Goal: Information Seeking & Learning: Learn about a topic

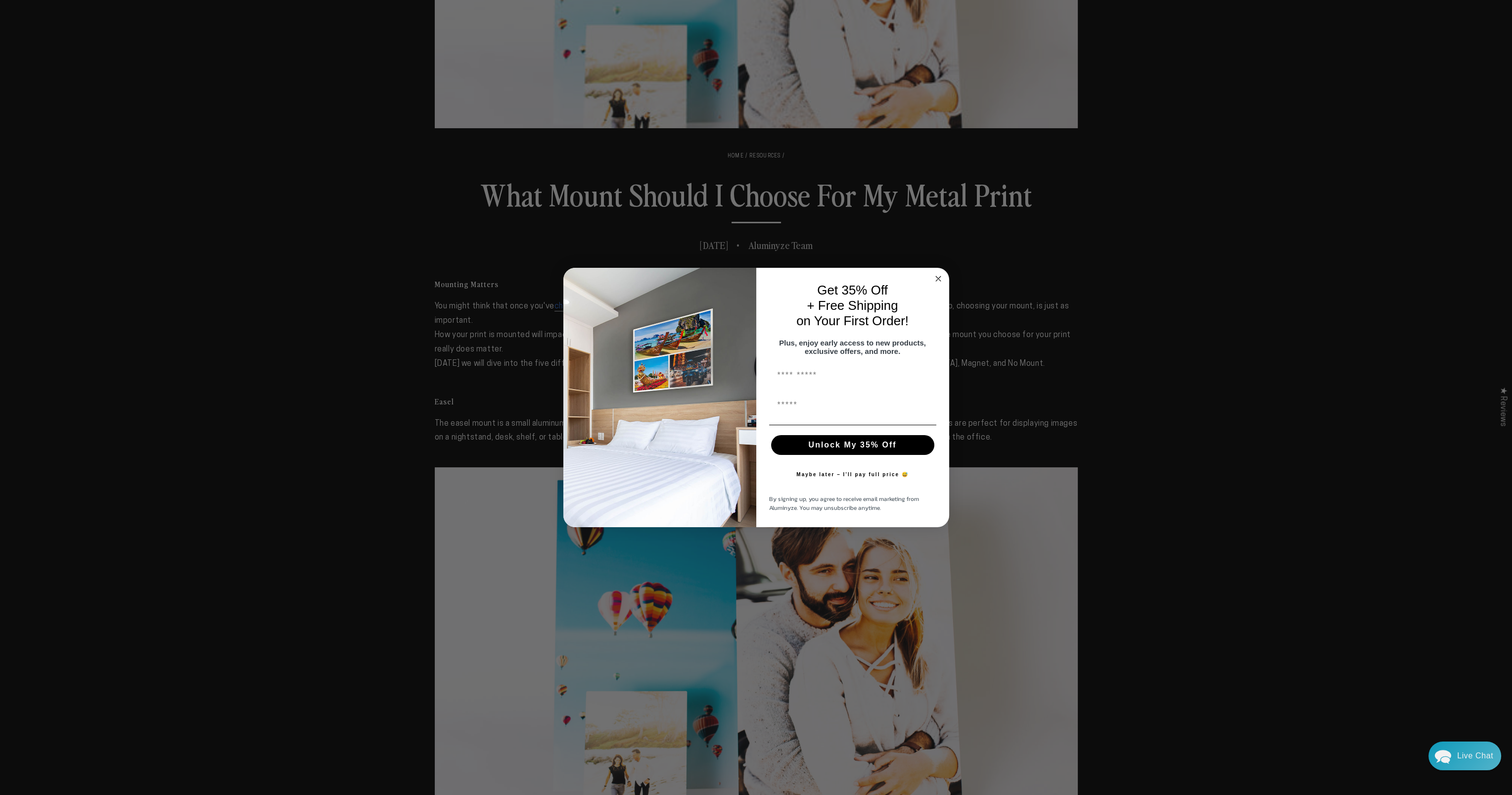
scroll to position [446, 0]
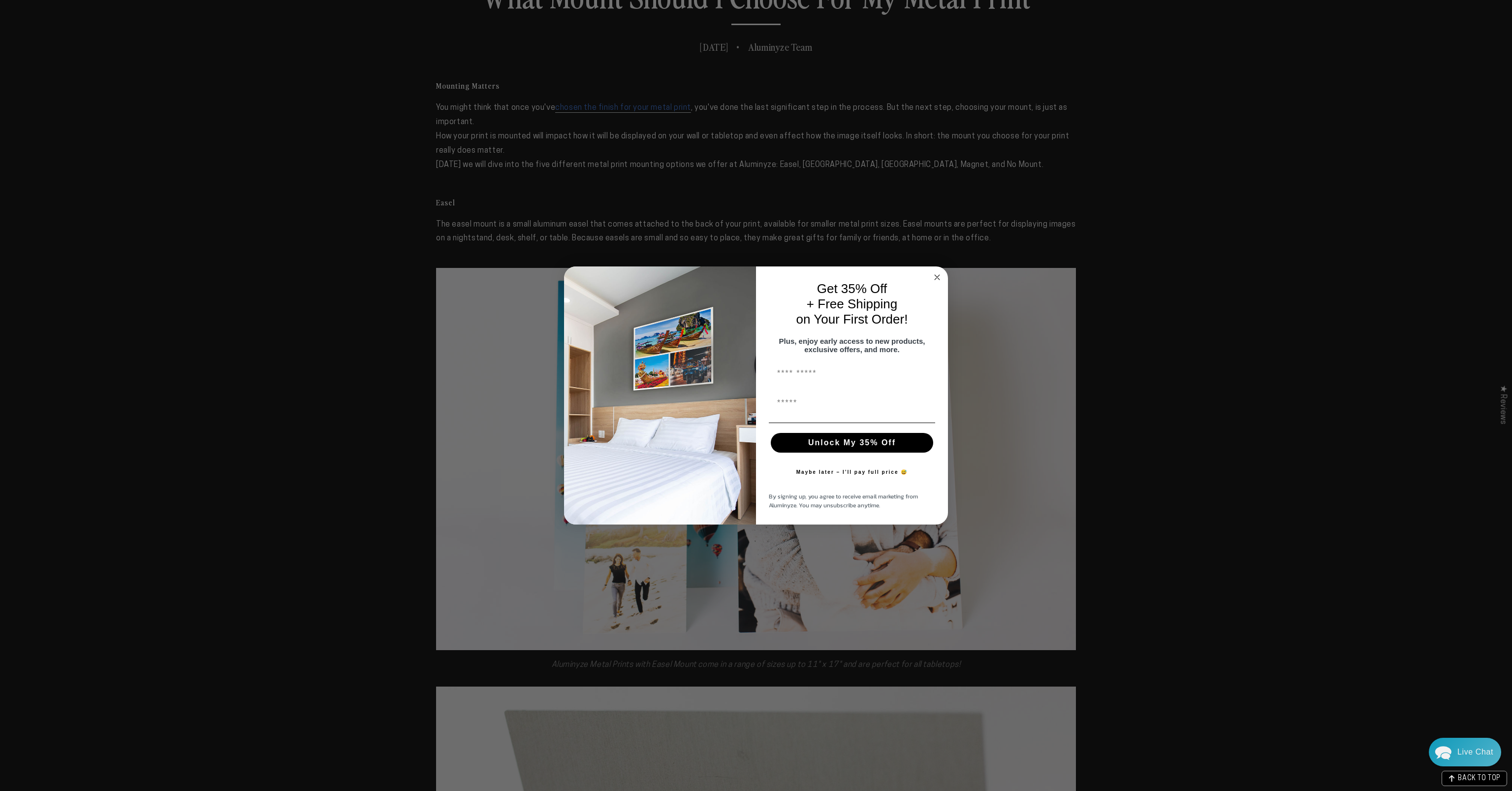
click at [938, 272] on circle "Close dialog" at bounding box center [937, 277] width 11 height 11
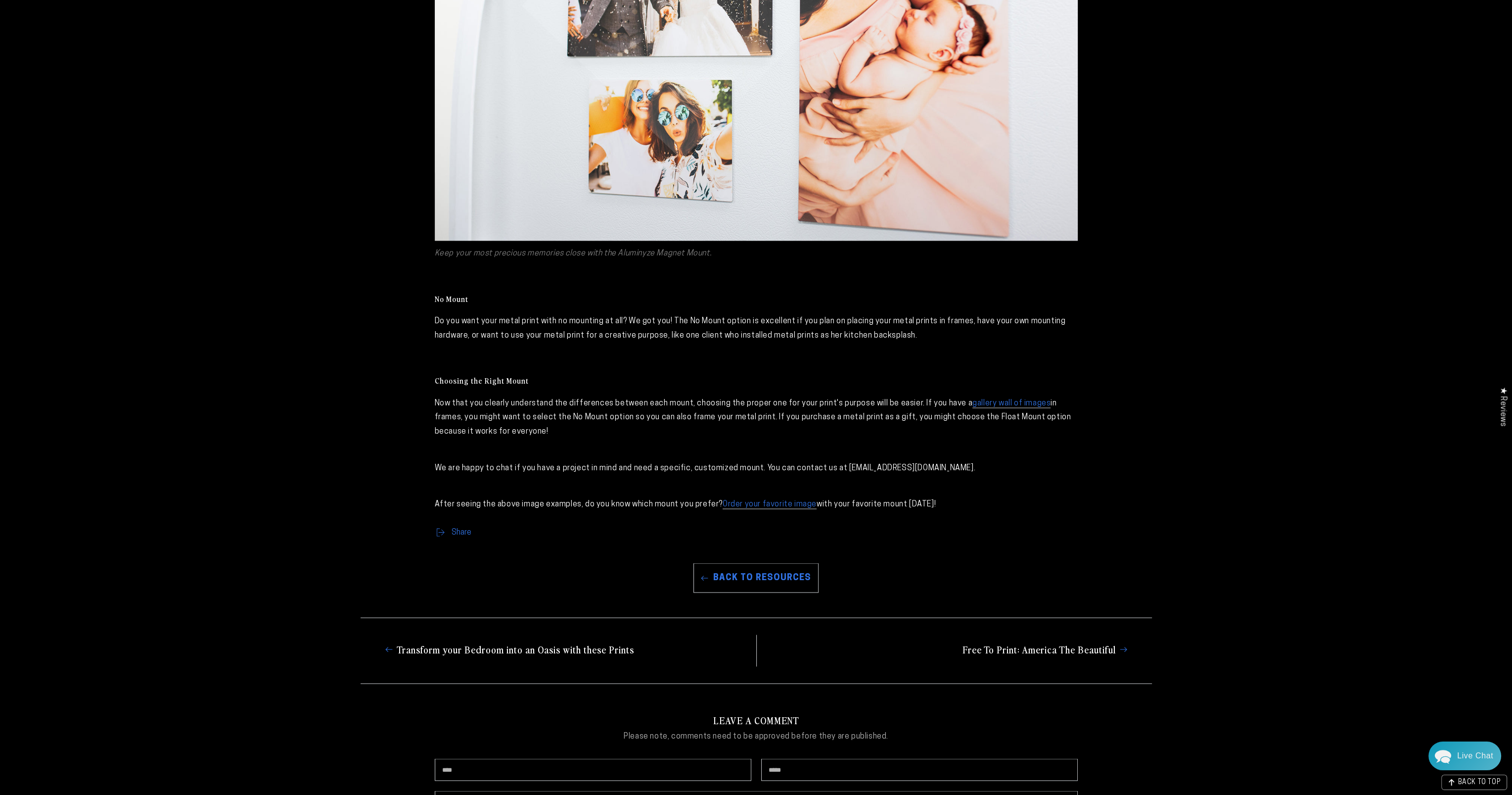
scroll to position [0, 0]
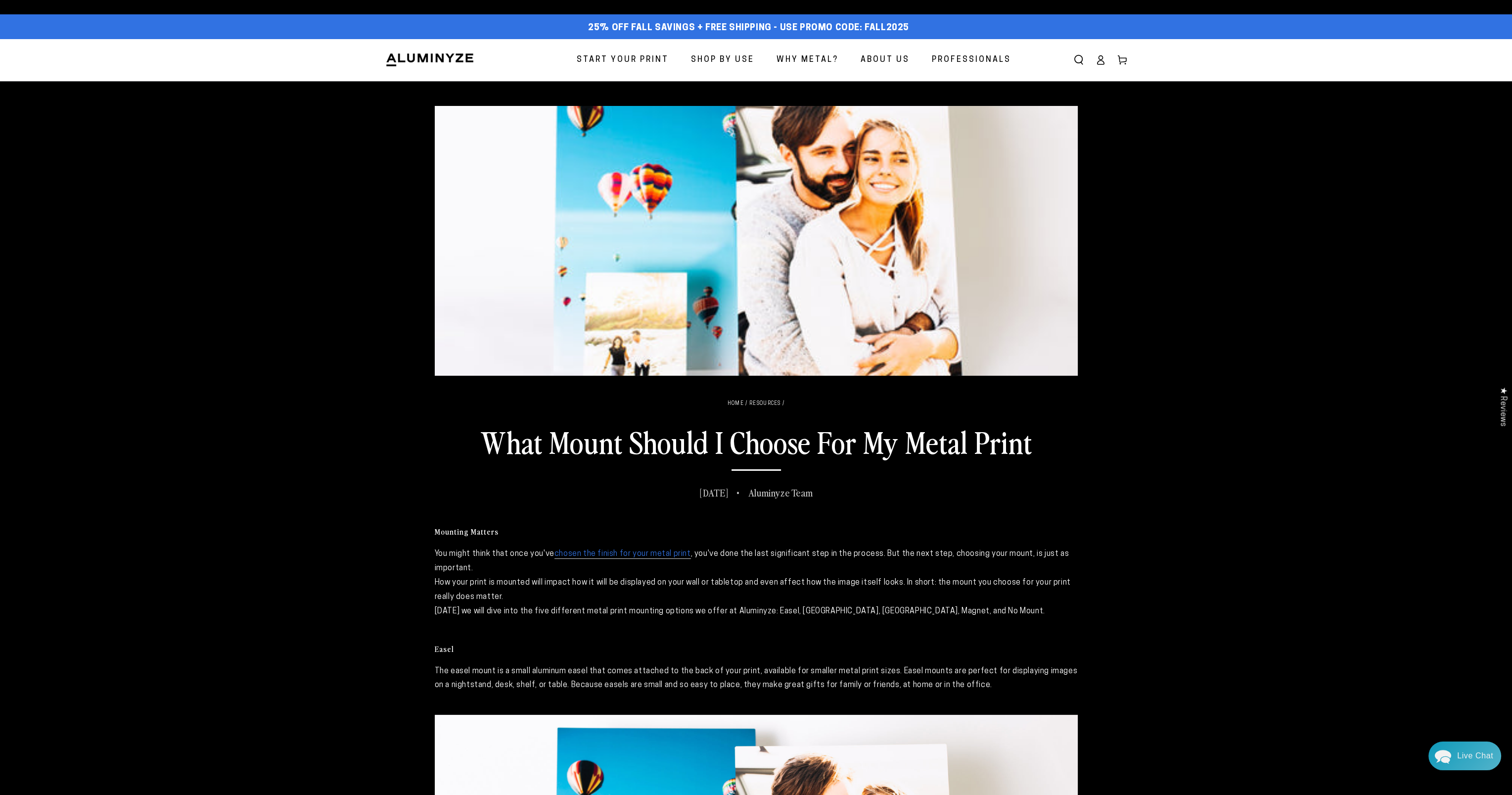
click at [645, 61] on span "Start Your Print" at bounding box center [623, 60] width 92 height 14
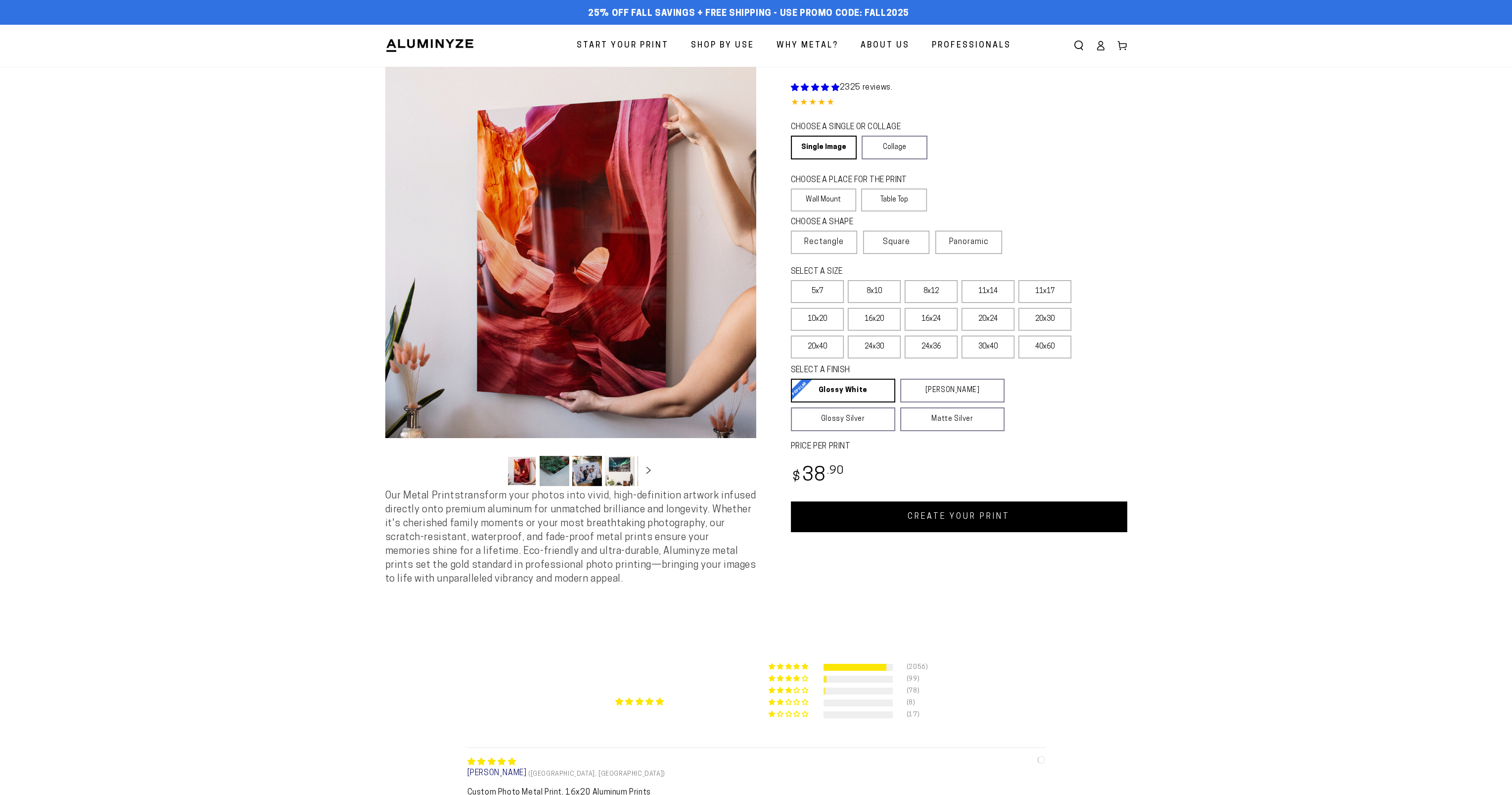
select select "**********"
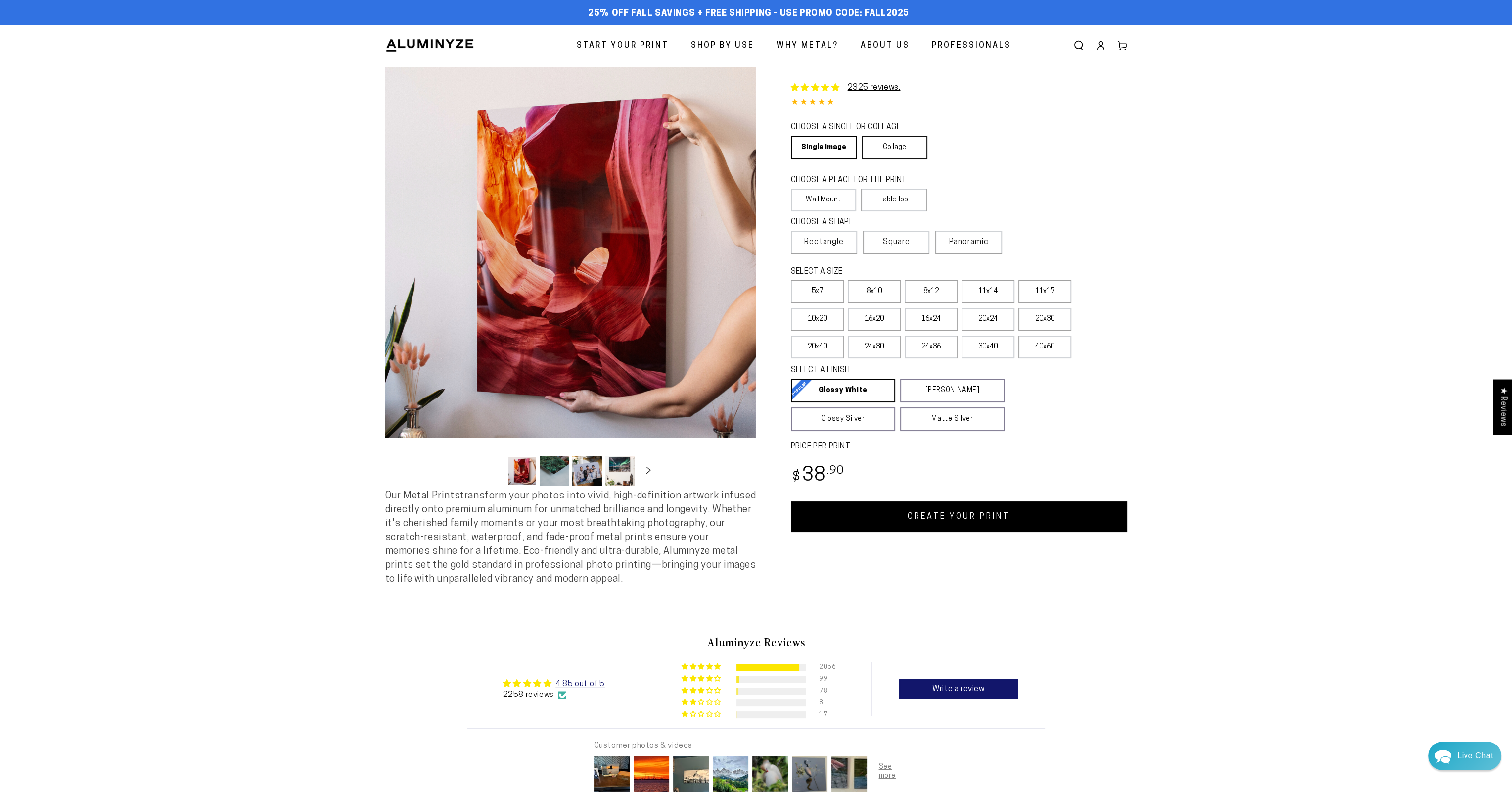
click at [887, 149] on link "Collage" at bounding box center [895, 148] width 66 height 24
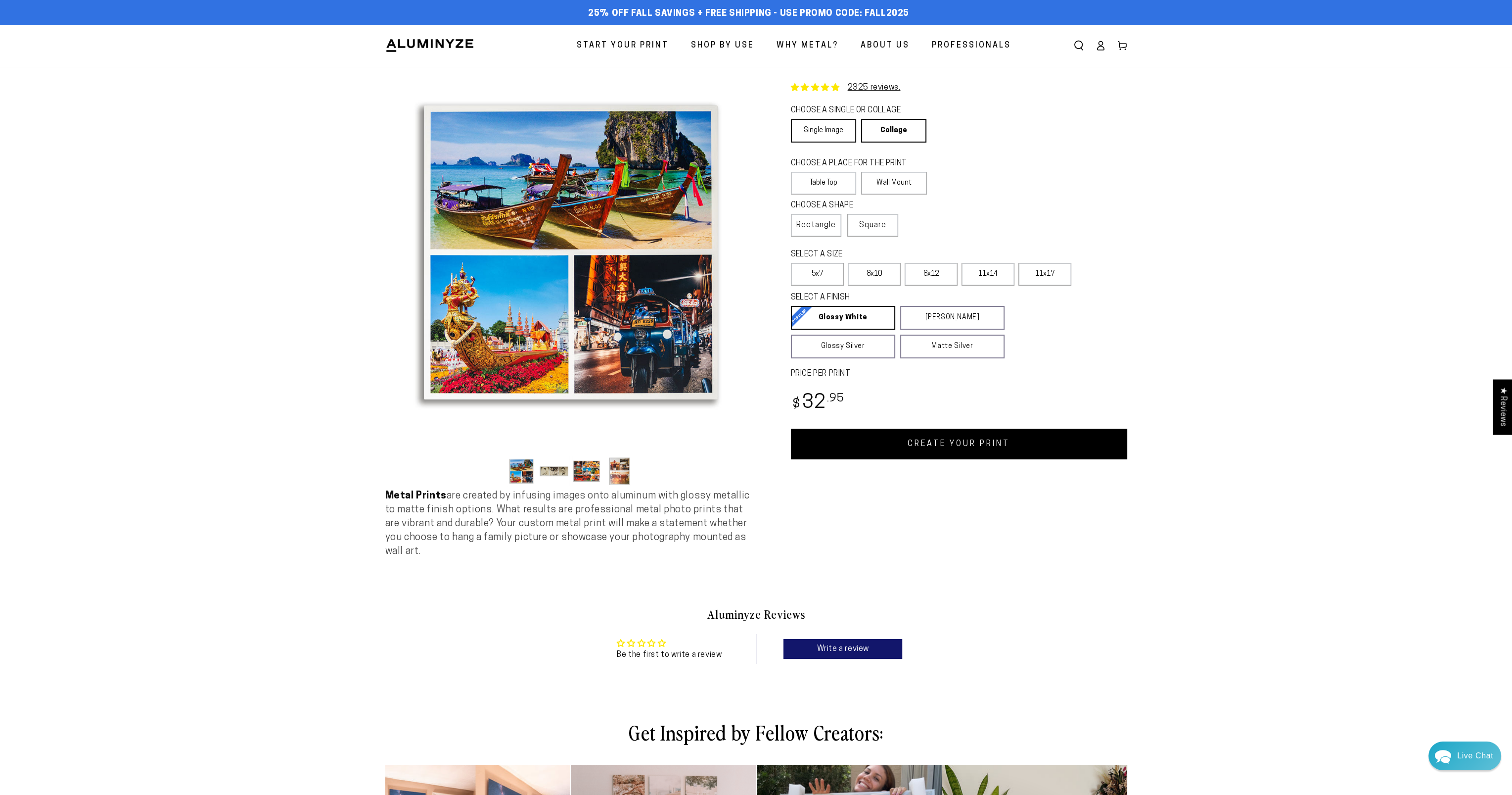
click at [819, 132] on link "Single Image" at bounding box center [824, 130] width 65 height 24
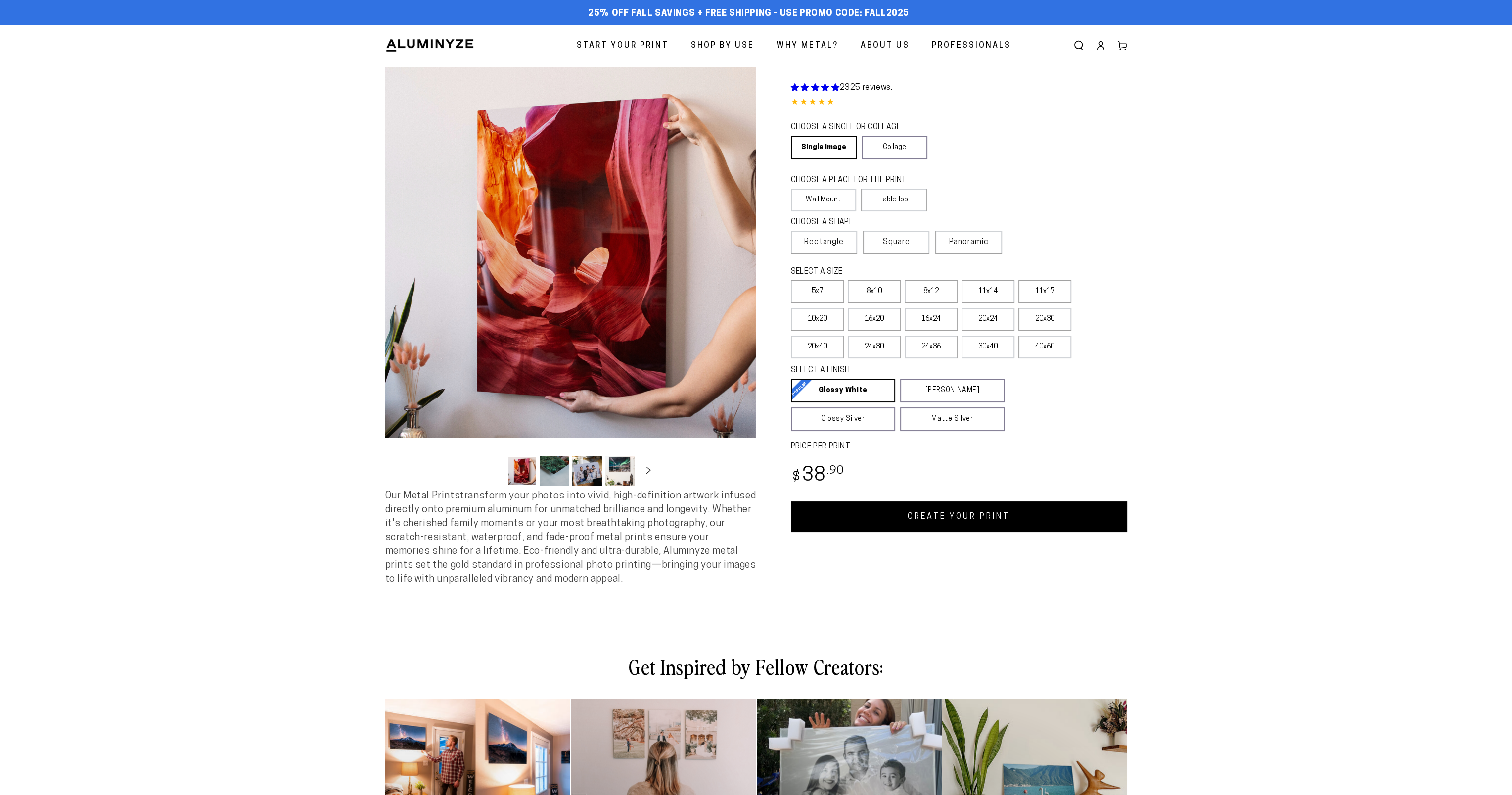
select select "**********"
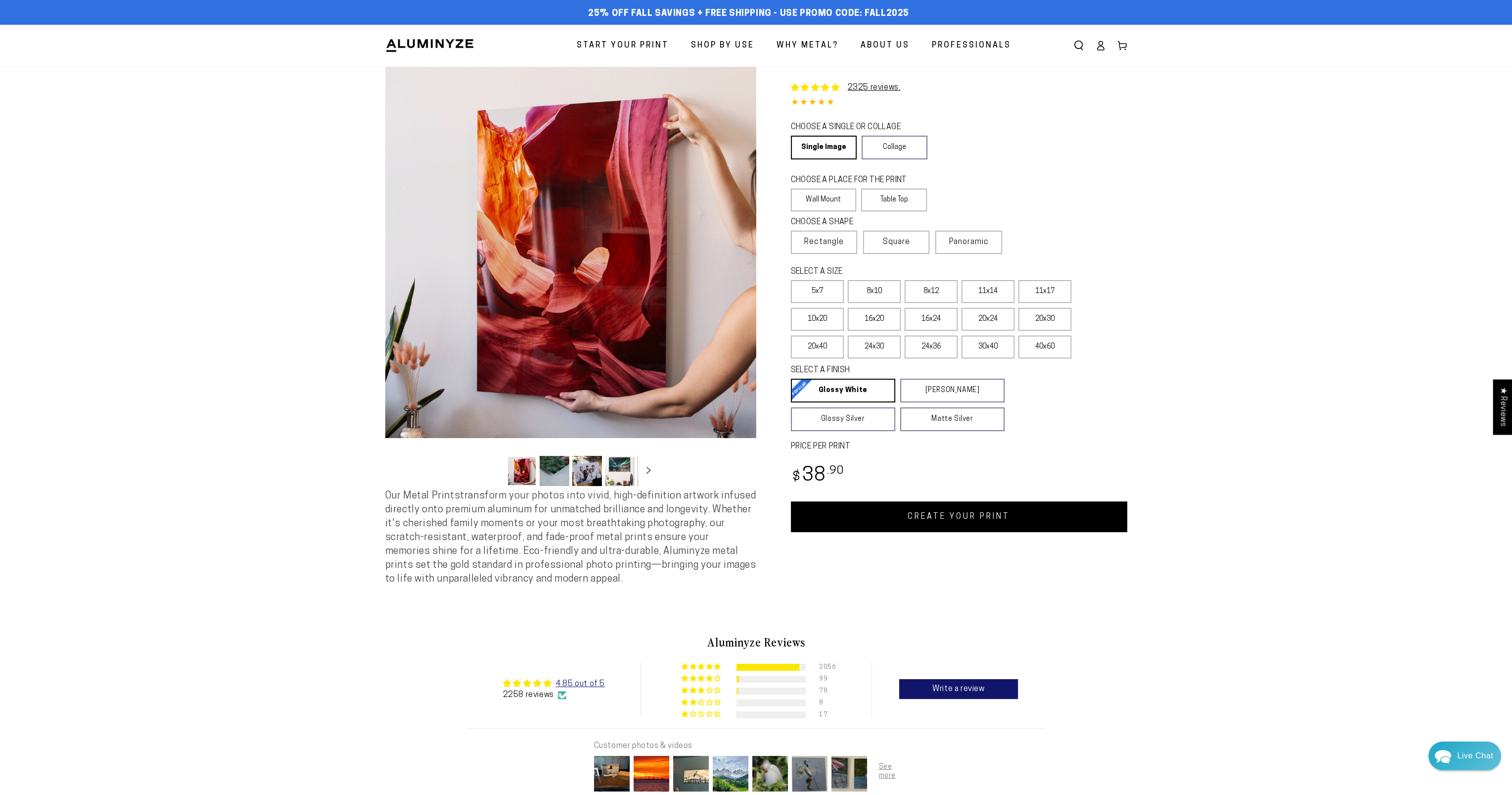
click at [879, 45] on span "About Us" at bounding box center [885, 45] width 49 height 14
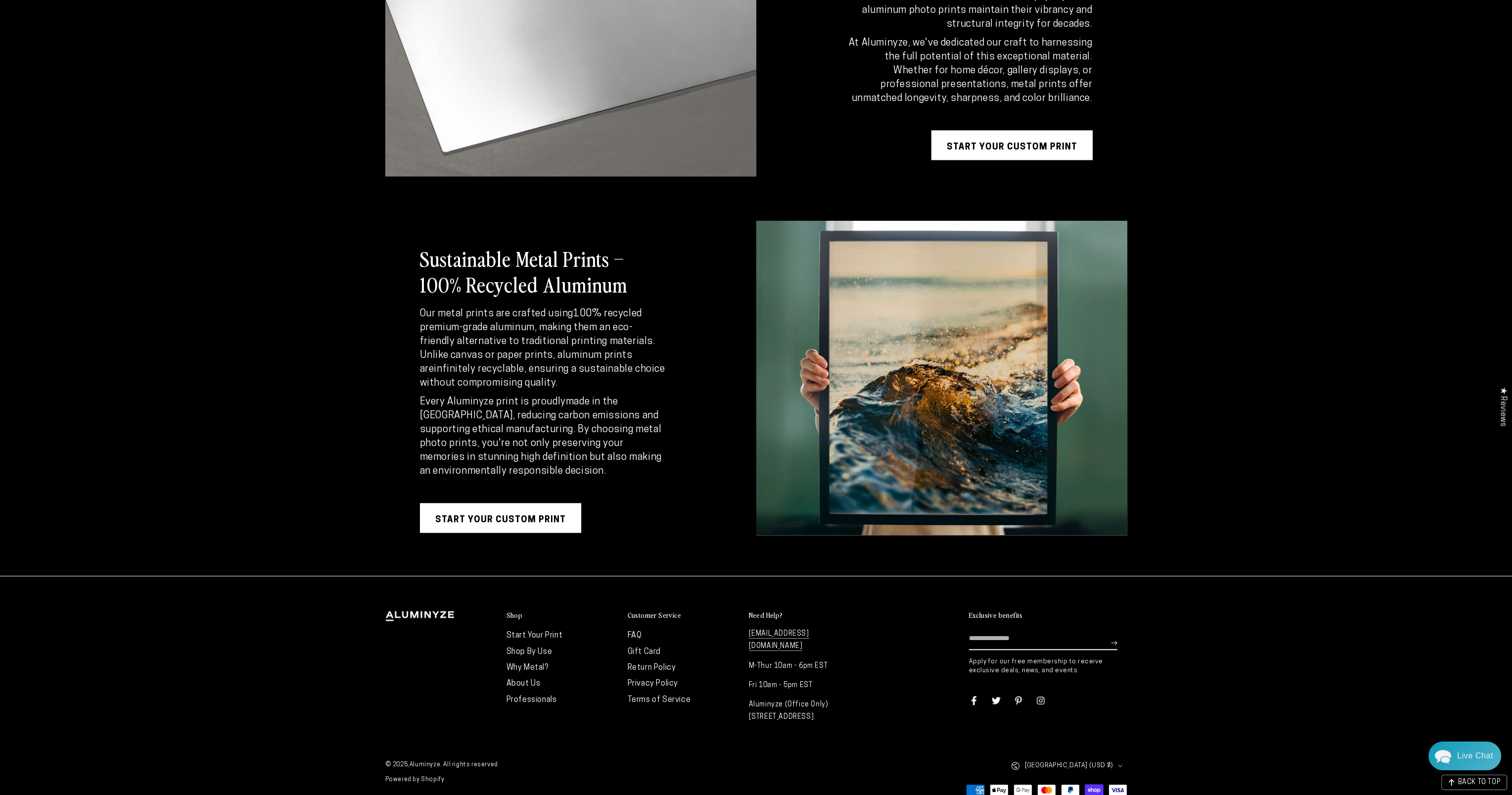
scroll to position [1874, 0]
click at [540, 668] on link "Why Metal?" at bounding box center [527, 666] width 42 height 8
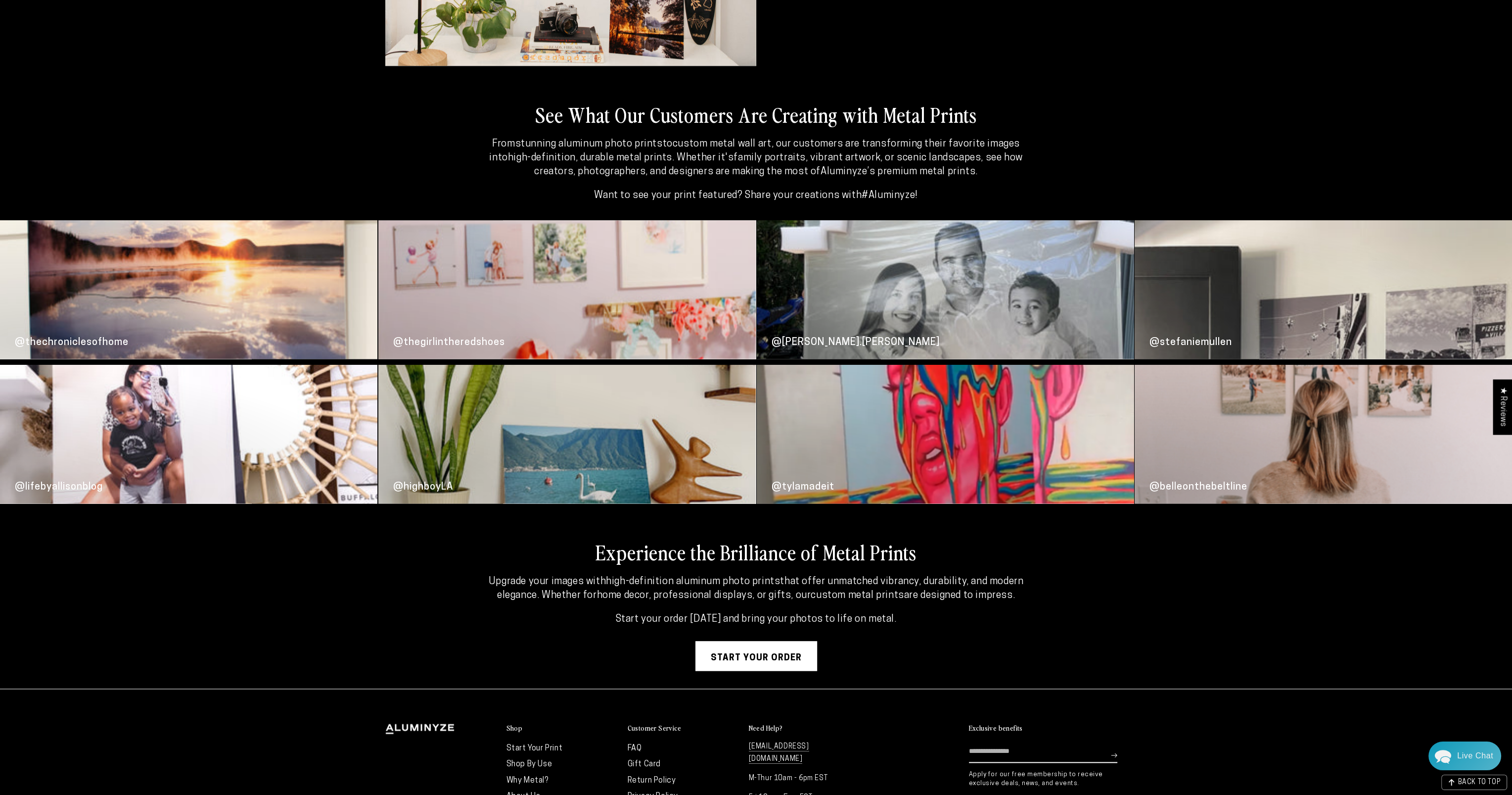
scroll to position [2694, 0]
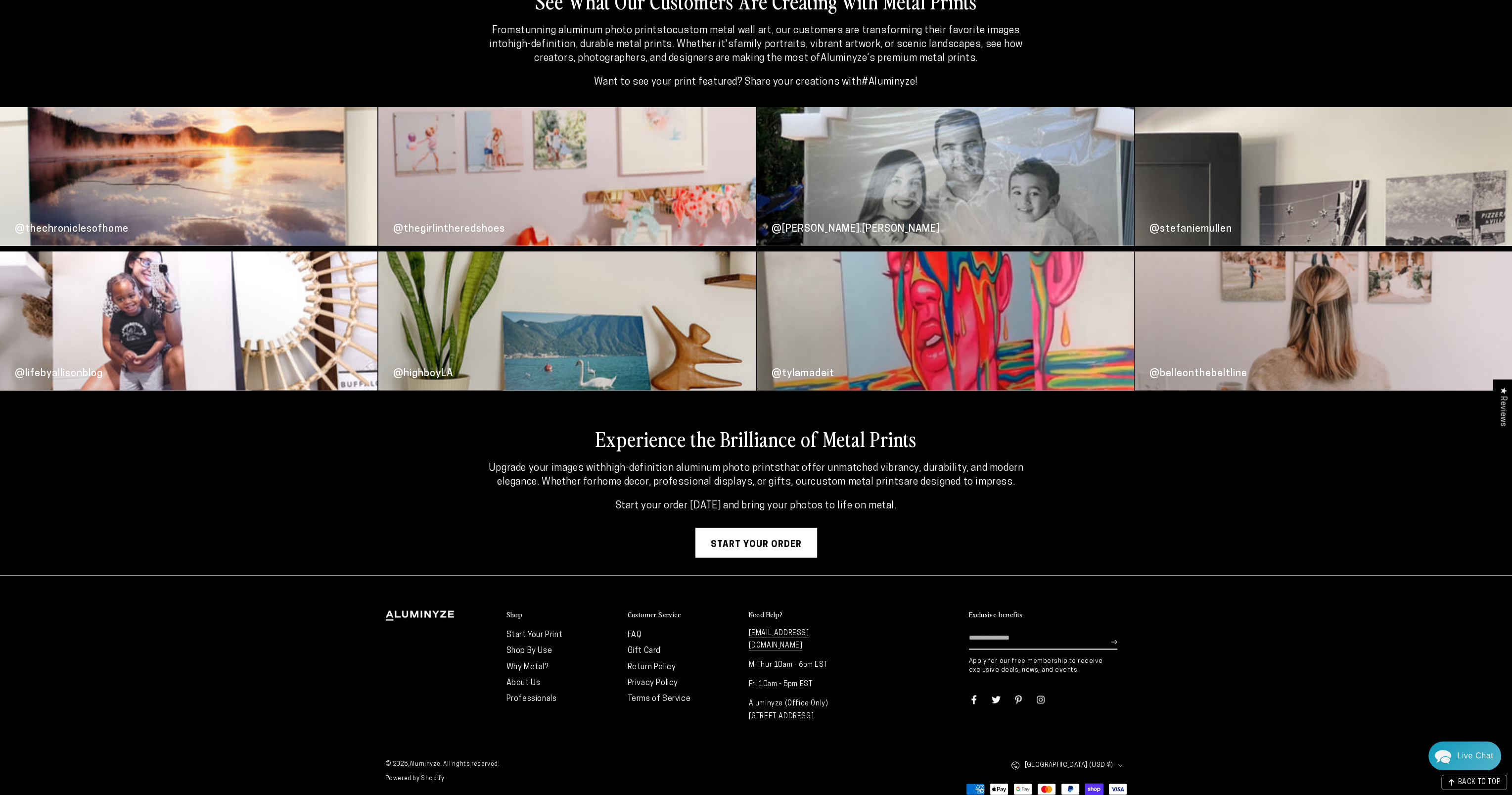
click at [636, 634] on link "FAQ" at bounding box center [635, 634] width 14 height 8
